Goal: Task Accomplishment & Management: Use online tool/utility

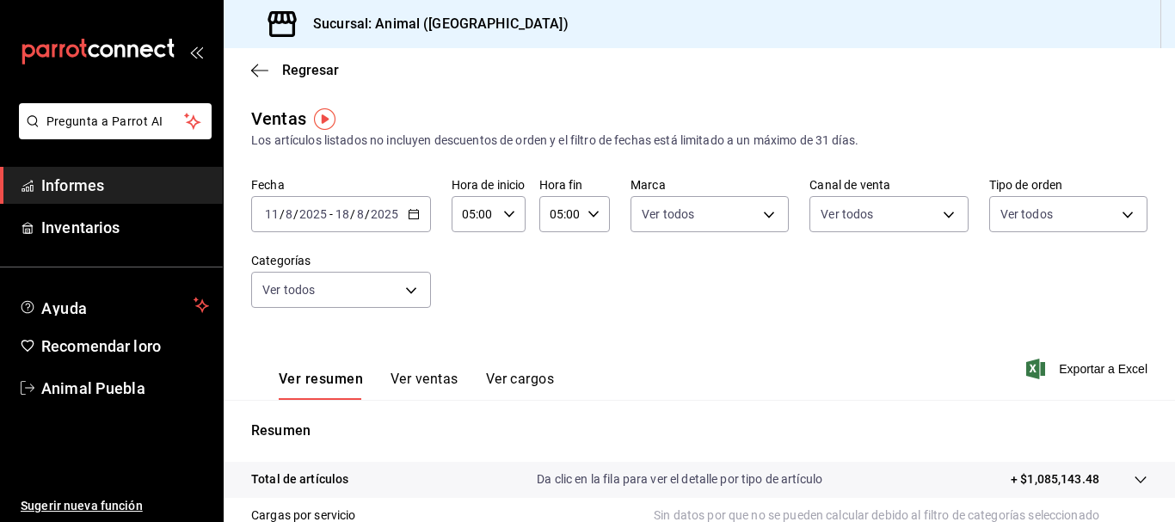
click at [402, 220] on div "[DATE] [DATE] - [DATE] [DATE]" at bounding box center [341, 214] width 180 height 36
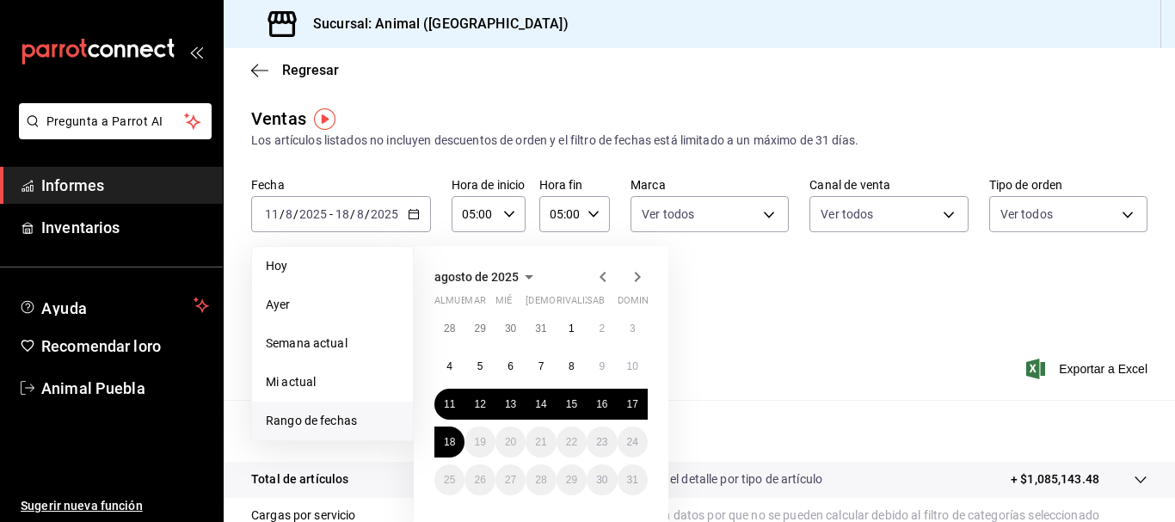
click at [86, 180] on font "Informes" at bounding box center [72, 185] width 63 height 18
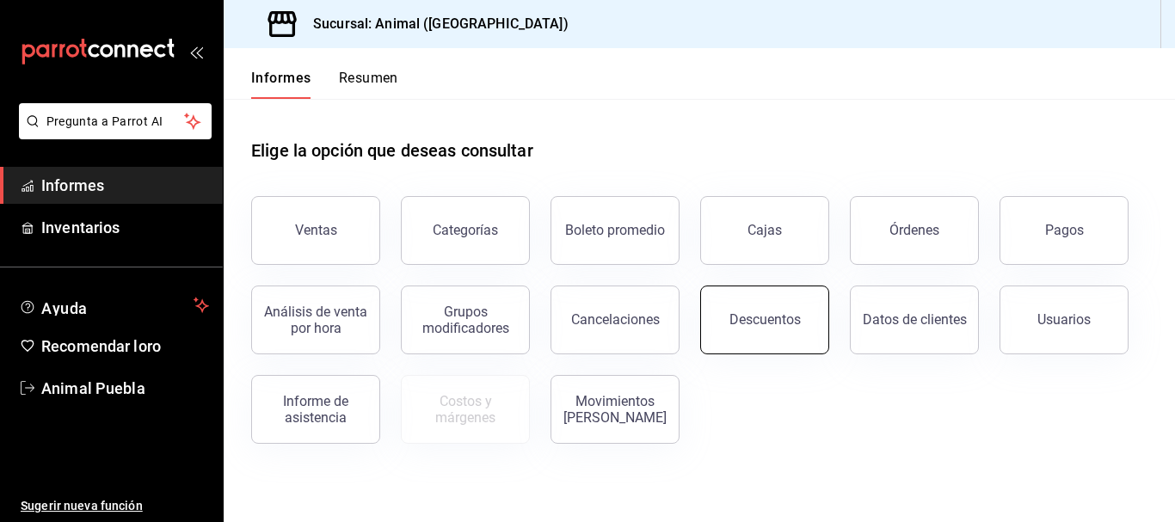
click at [751, 335] on button "Descuentos" at bounding box center [764, 320] width 129 height 69
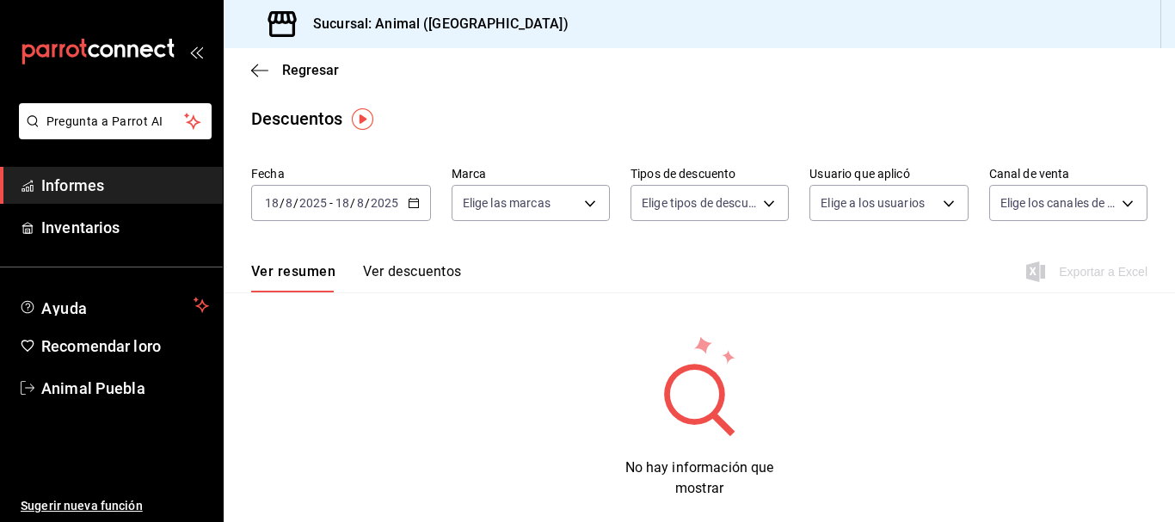
click at [411, 194] on div "[DATE] [DATE] - [DATE] [DATE]" at bounding box center [341, 203] width 180 height 36
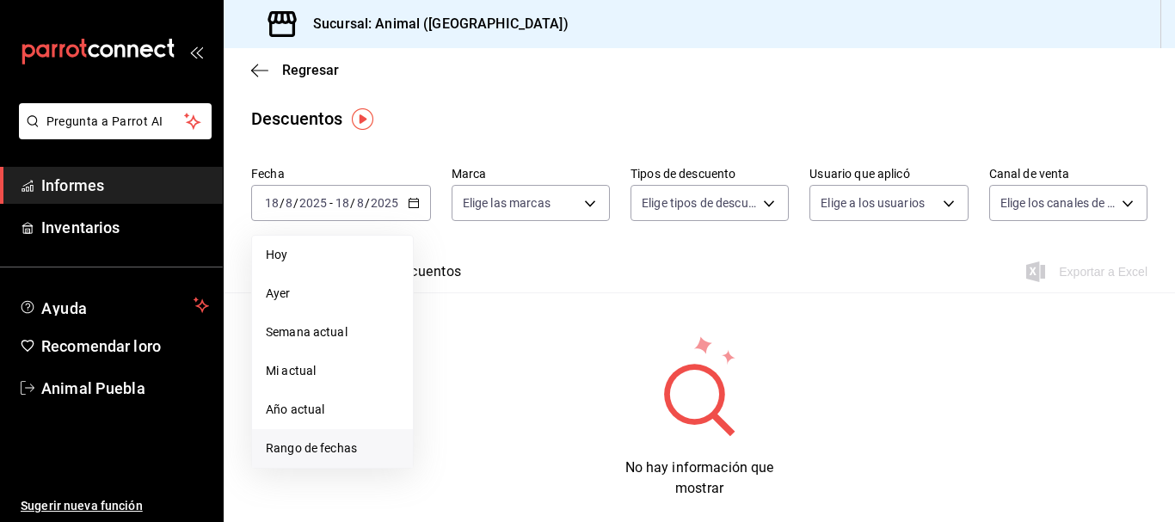
click at [309, 455] on font "Rango de fechas" at bounding box center [311, 448] width 91 height 14
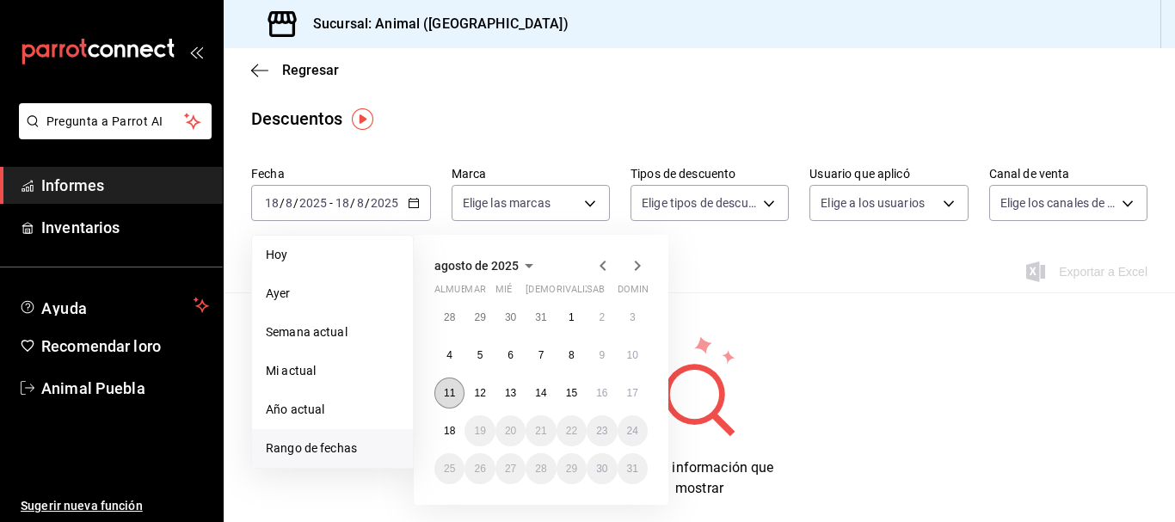
click at [439, 384] on button "11" at bounding box center [449, 393] width 30 height 31
click at [450, 429] on font "18" at bounding box center [449, 431] width 11 height 12
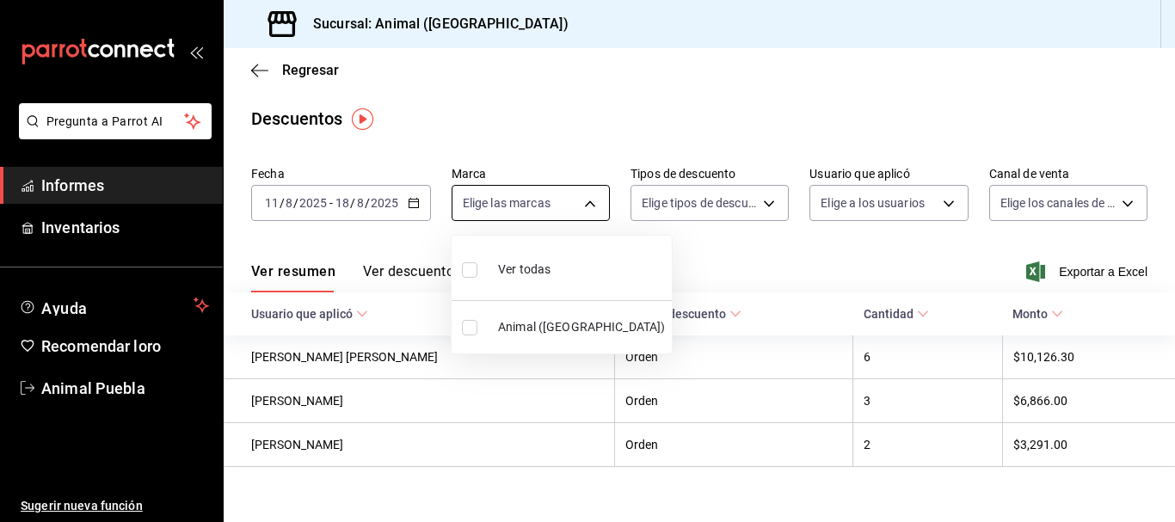
click at [587, 219] on body "Pregunta a Parrot AI Informes Inventarios Ayuda Recomendar loro Animal Puebla S…" at bounding box center [587, 261] width 1175 height 522
click at [526, 318] on span "Animal ([GEOGRAPHIC_DATA])" at bounding box center [581, 327] width 167 height 18
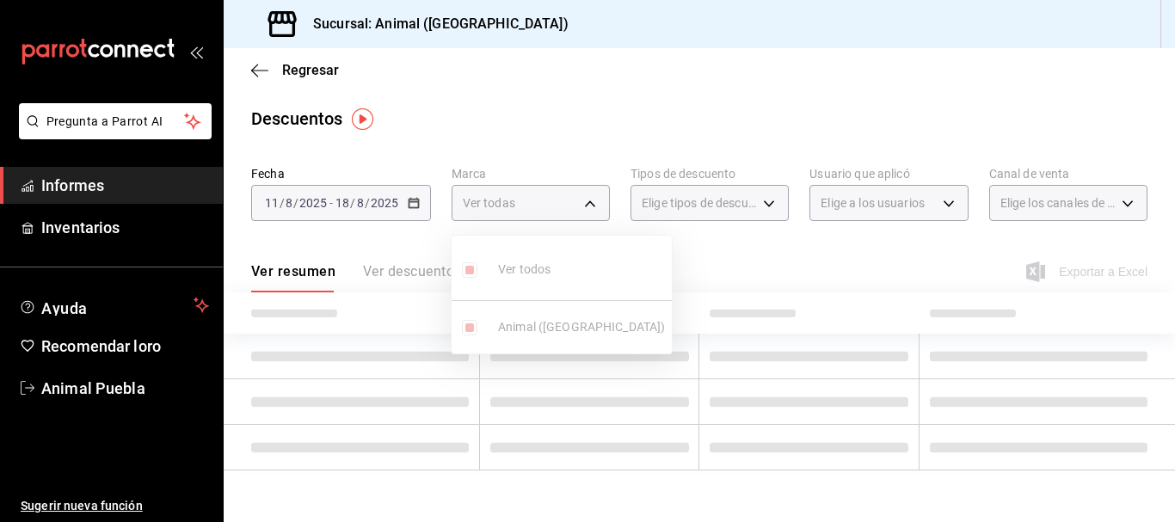
type input "96838179-8fbb-4073-aae3-1789726318c8"
checkbox input "true"
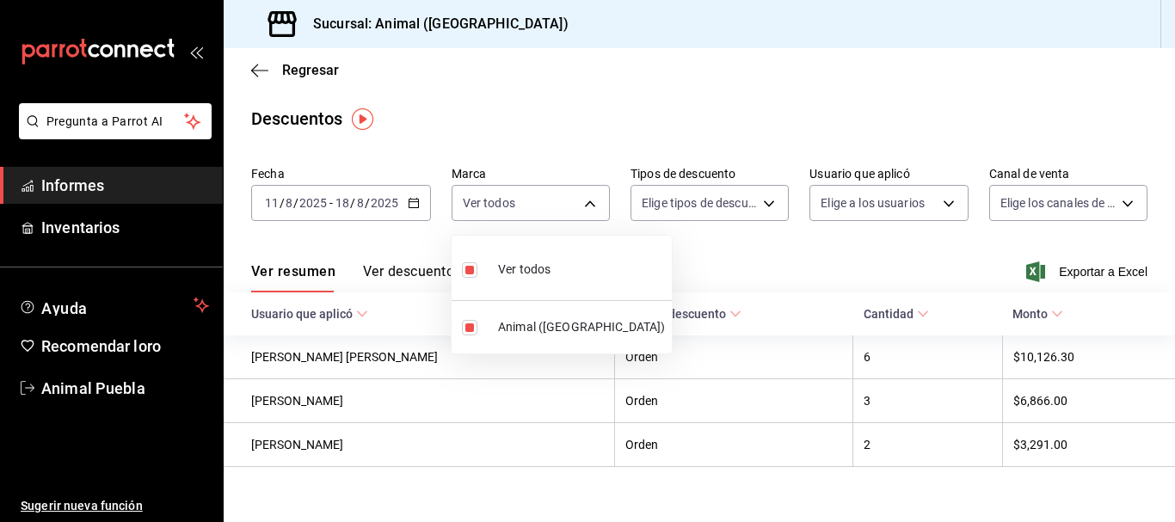
click at [754, 200] on div at bounding box center [587, 261] width 1175 height 522
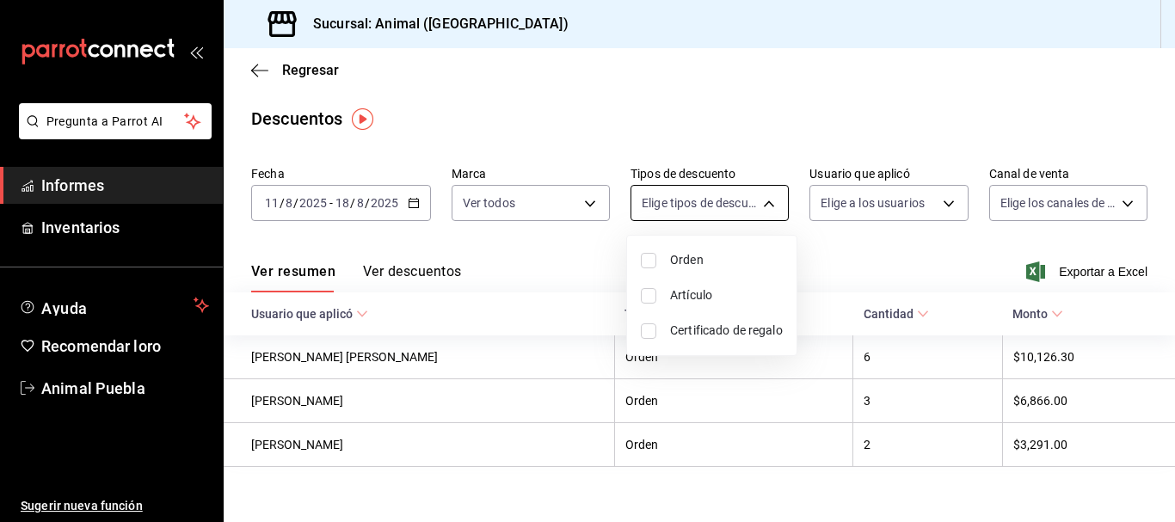
click at [754, 203] on body "Pregunta a Parrot AI Informes Inventarios Ayuda Recomendar loro Animal Puebla S…" at bounding box center [587, 261] width 1175 height 522
click at [708, 269] on li "Orden" at bounding box center [711, 260] width 169 height 35
click at [707, 286] on span "Artículo" at bounding box center [726, 295] width 113 height 18
click at [706, 315] on li "Certificado de regalo" at bounding box center [711, 330] width 169 height 35
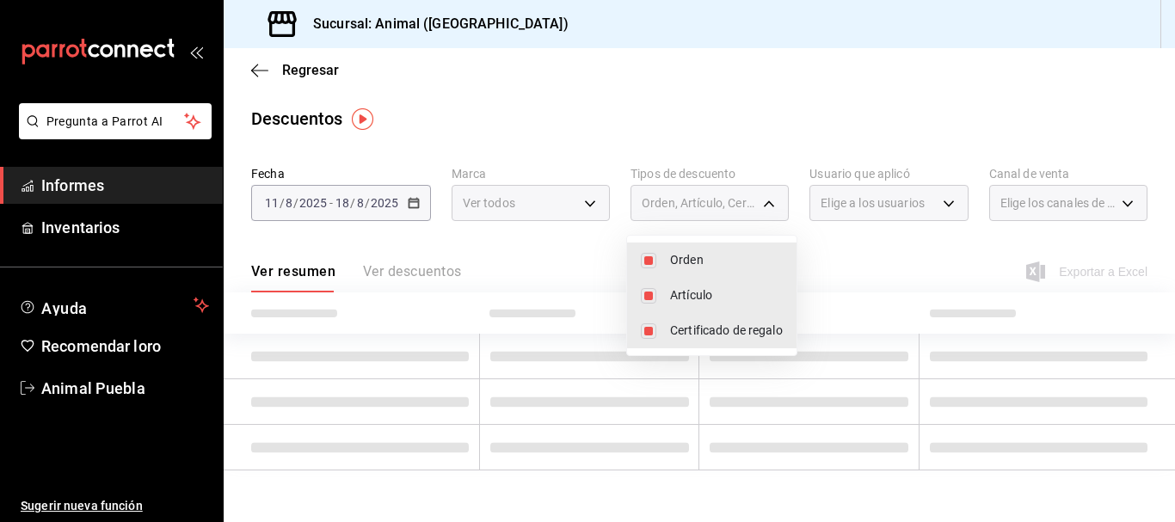
type input "ORDER,ORDER_ITEM,CARD_REWARD"
checkbox input "true"
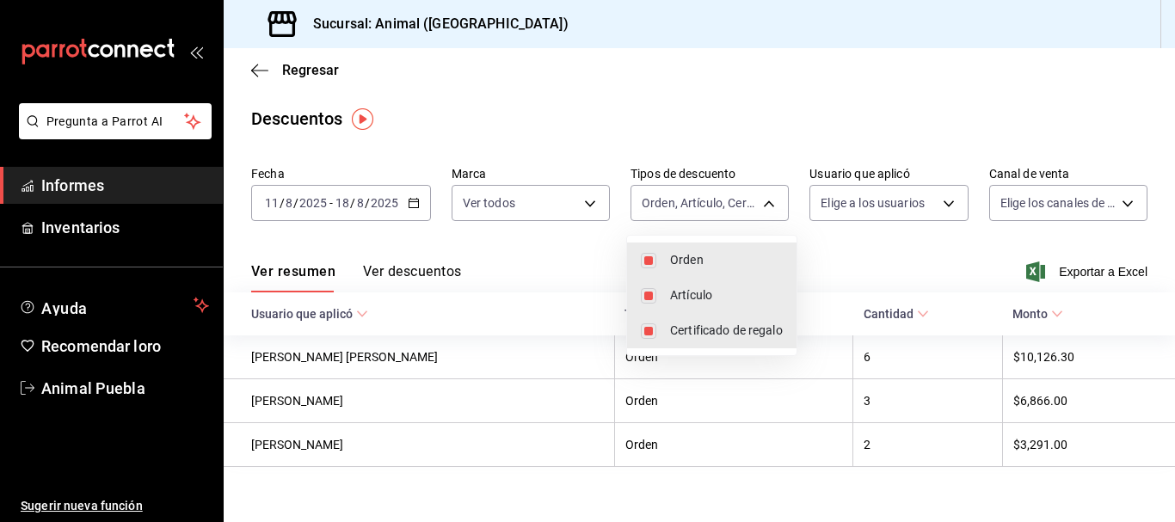
click at [913, 202] on div at bounding box center [587, 261] width 1175 height 522
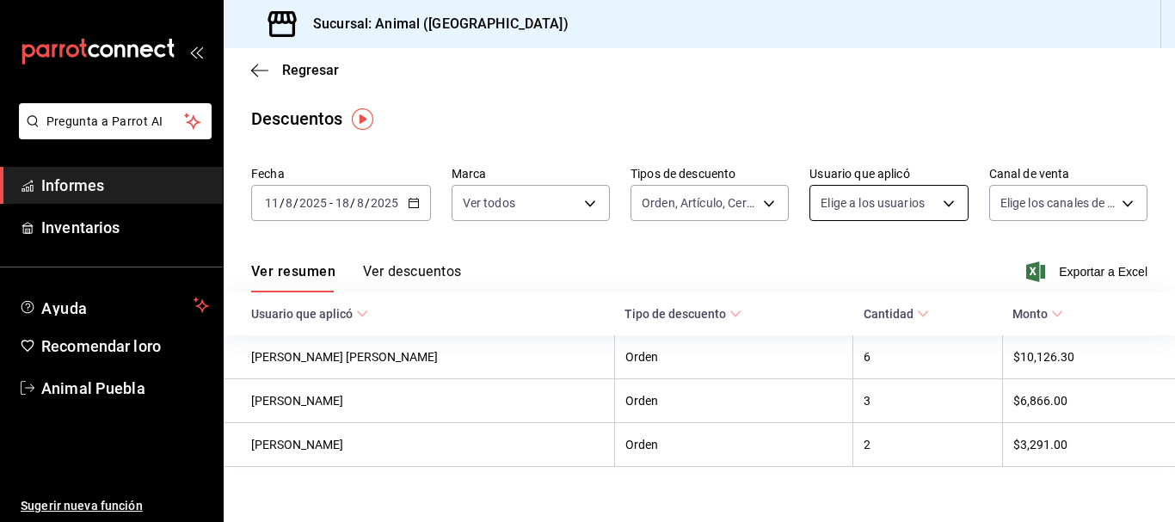
click at [920, 201] on body "Pregunta a Parrot AI Informes Inventarios Ayuda Recomendar loro Animal Puebla S…" at bounding box center [587, 261] width 1175 height 522
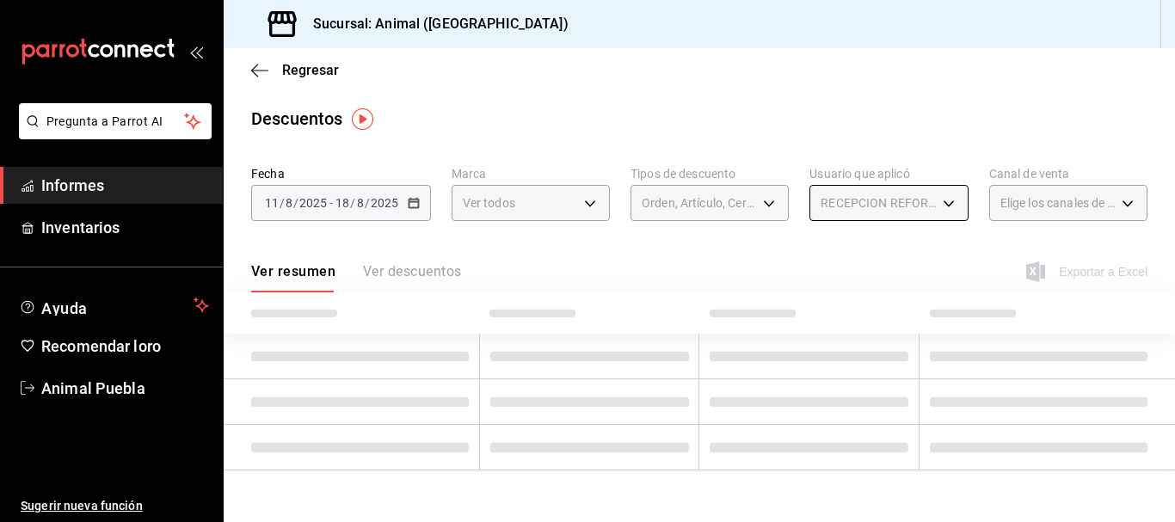
type input "c26c7242-b187-4ccb-b6bd-724d84a4d15b"
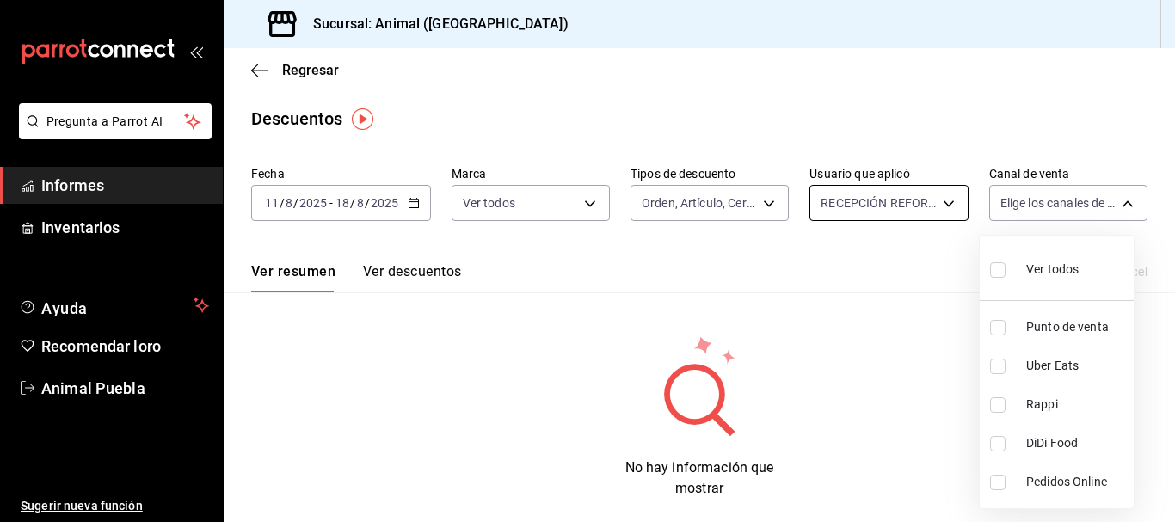
click at [1063, 203] on body "Pregunta a Parrot AI Informes Inventarios Ayuda Recomendar loro Animal Puebla S…" at bounding box center [587, 261] width 1175 height 522
click at [1029, 261] on span "Ver todos" at bounding box center [1052, 270] width 52 height 18
type input "PARROT,UBER_EATS,RAPPI,DIDI_FOOD,ONLINE"
checkbox input "true"
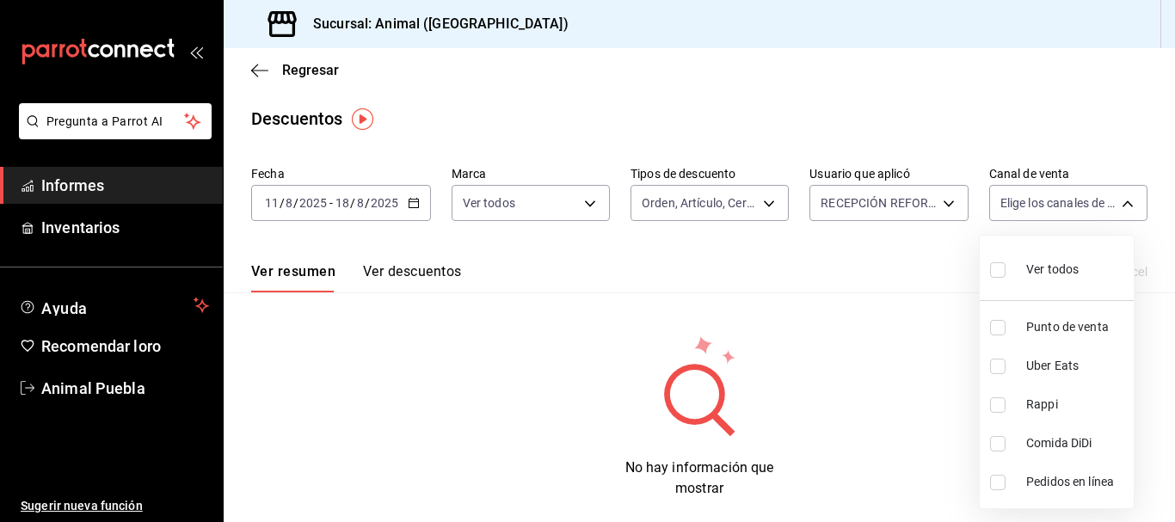
checkbox input "true"
click at [929, 206] on div at bounding box center [587, 261] width 1175 height 522
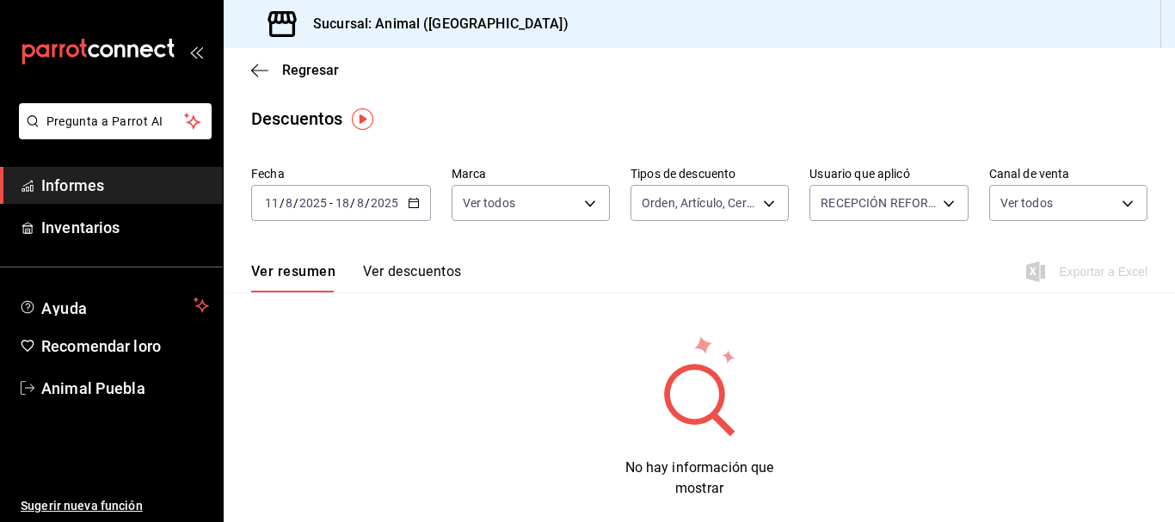
click at [929, 206] on body "Pregunta a Parrot AI Informes Inventarios Ayuda Recomendar loro Animal Puebla S…" at bounding box center [587, 261] width 1175 height 522
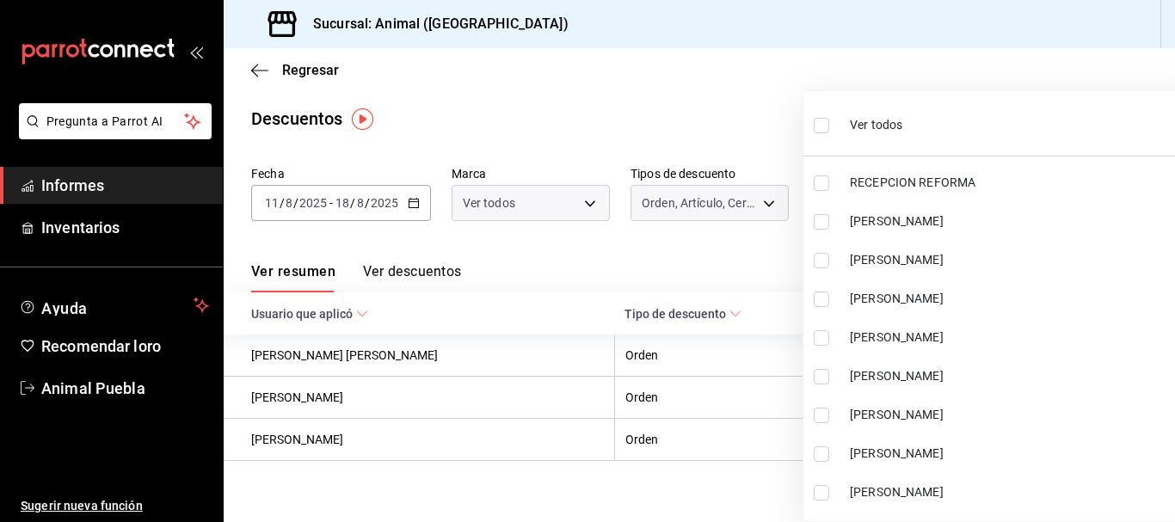
click at [860, 124] on span "Ver todos" at bounding box center [876, 125] width 52 height 18
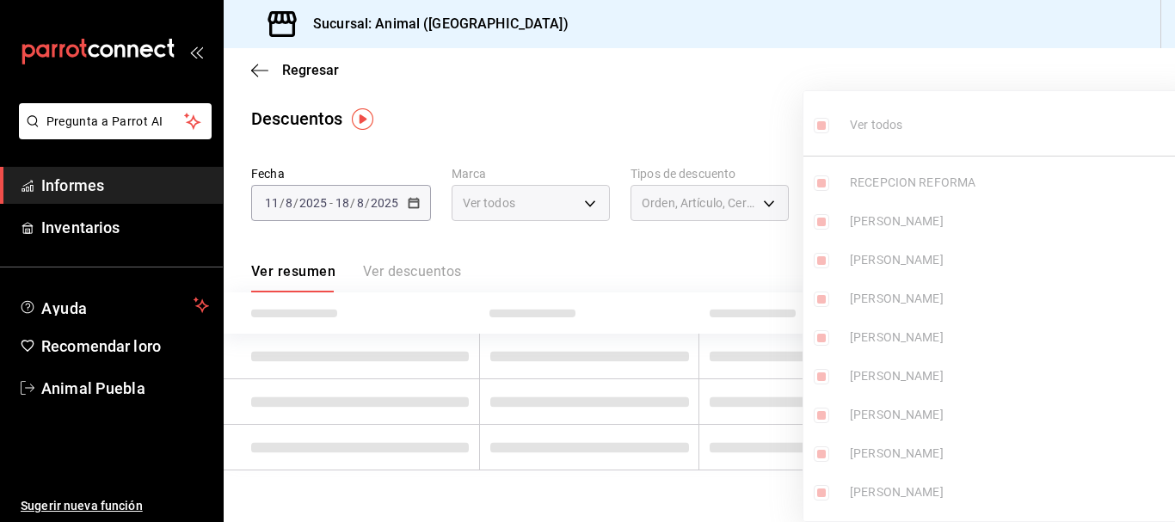
type input "c26c7242-b187-4ccb-b6bd-724d84a4d15b,6a0d0205-a65e-4385-a5e4-8194106e5f11,40bd1…"
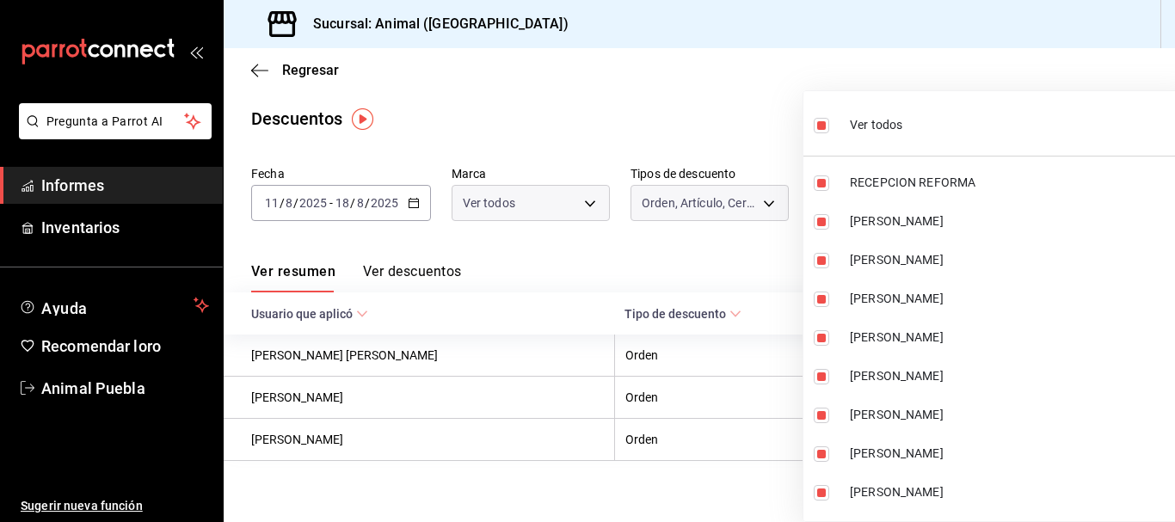
click at [692, 95] on div at bounding box center [587, 261] width 1175 height 522
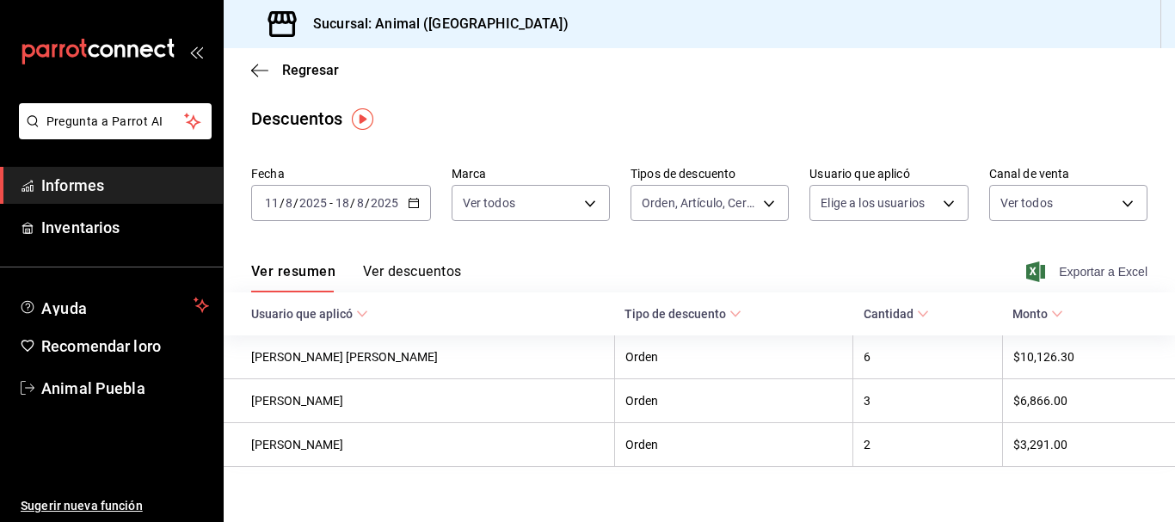
click at [1073, 279] on font "Exportar a Excel" at bounding box center [1103, 272] width 89 height 14
click at [392, 264] on font "Ver descuentos" at bounding box center [412, 271] width 98 height 16
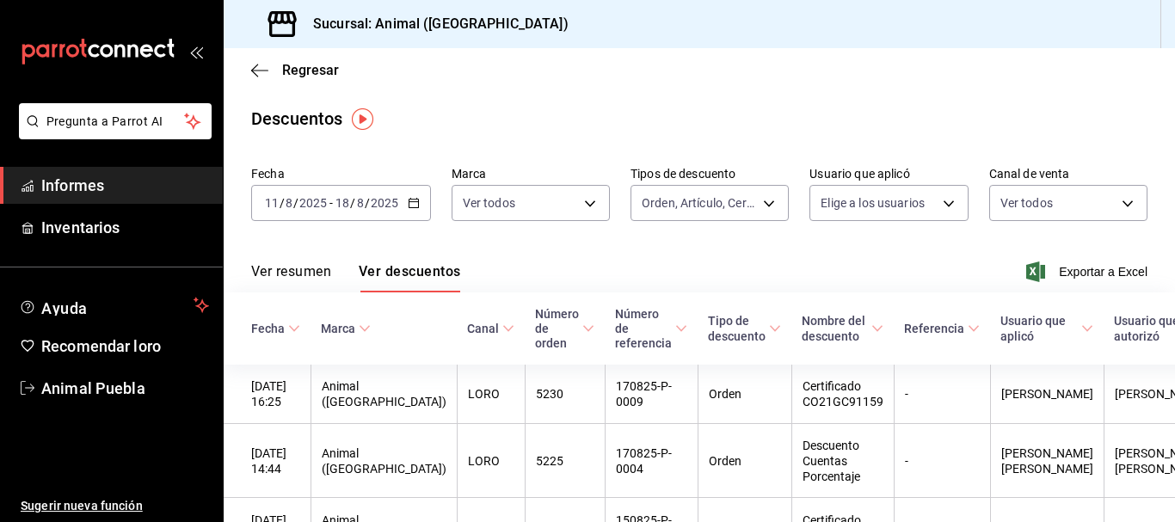
click at [420, 200] on div "[DATE] [DATE] - [DATE] [DATE]" at bounding box center [341, 203] width 180 height 36
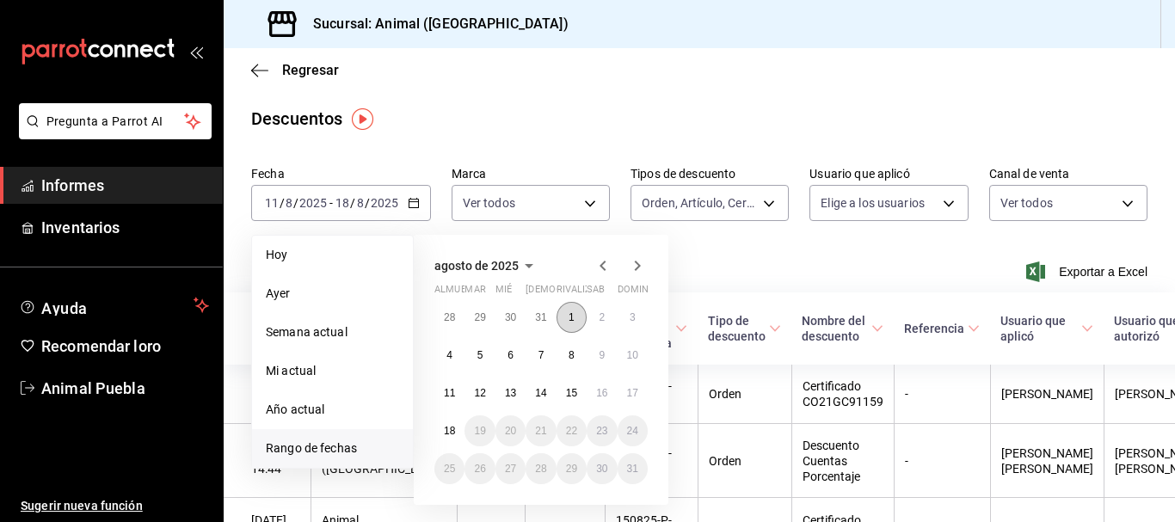
click at [577, 306] on button "1" at bounding box center [571, 317] width 30 height 31
click at [446, 417] on button "18" at bounding box center [449, 430] width 30 height 31
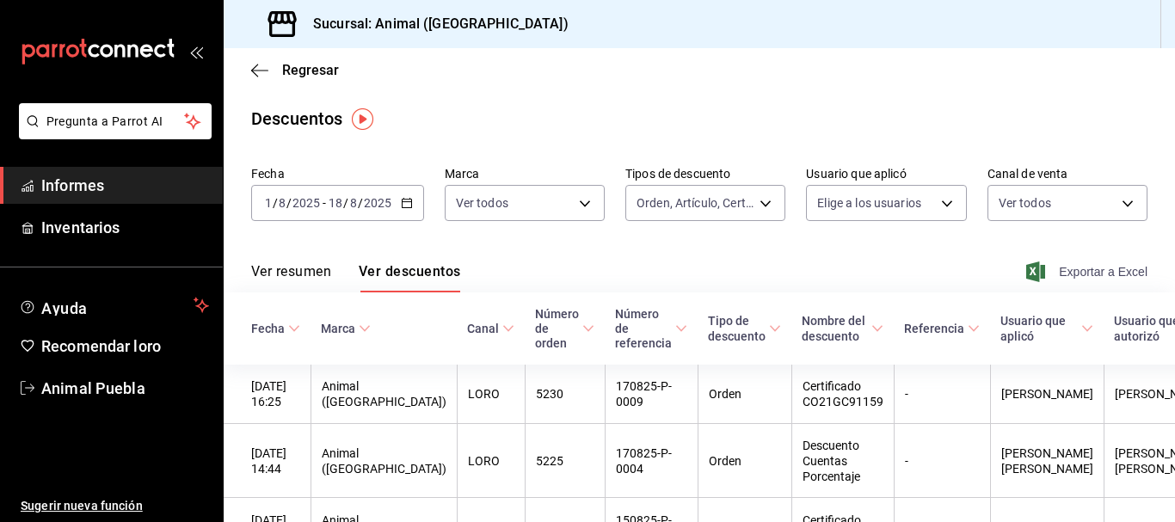
click at [1062, 266] on font "Exportar a Excel" at bounding box center [1103, 272] width 89 height 14
